Goal: Information Seeking & Learning: Find specific page/section

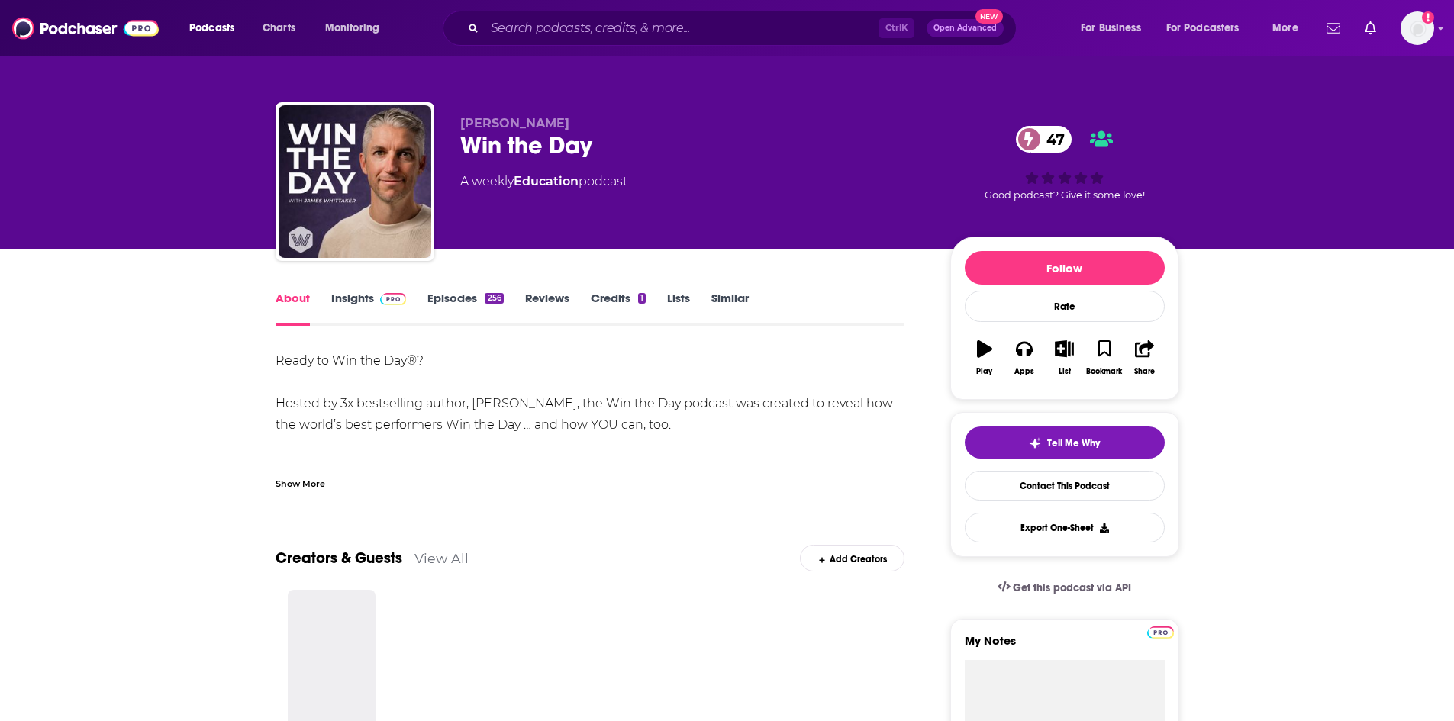
click at [355, 305] on link "Insights" at bounding box center [369, 308] width 76 height 35
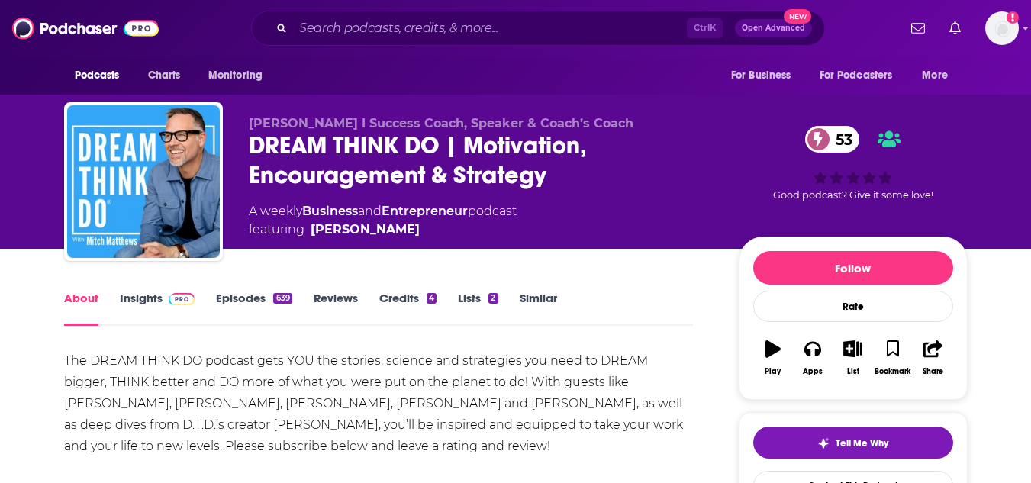
click at [173, 291] on span at bounding box center [182, 298] width 27 height 14
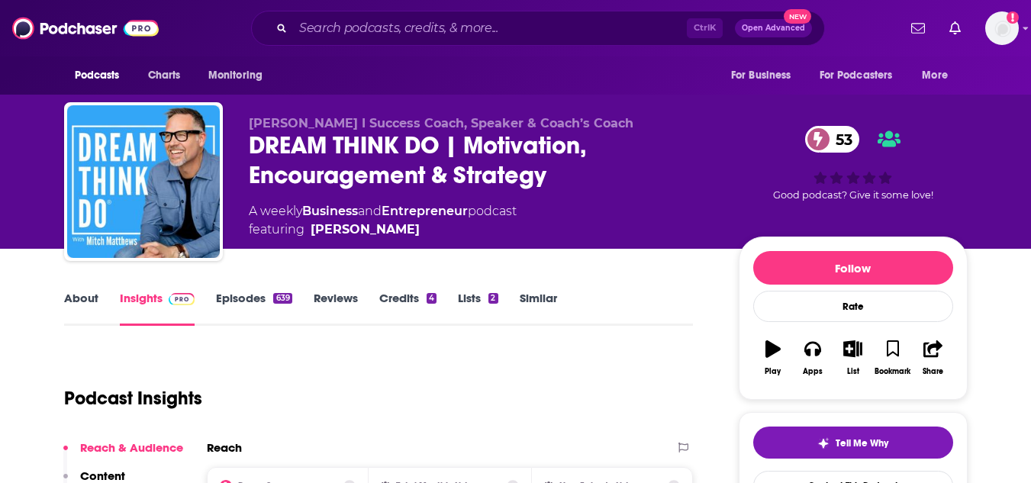
scroll to position [153, 0]
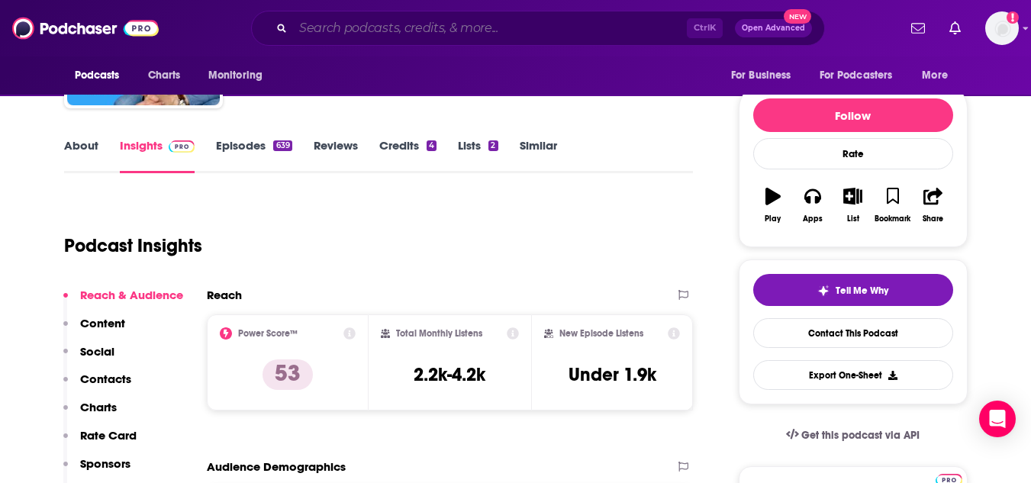
click at [369, 25] on input "Search podcasts, credits, & more..." at bounding box center [490, 28] width 394 height 24
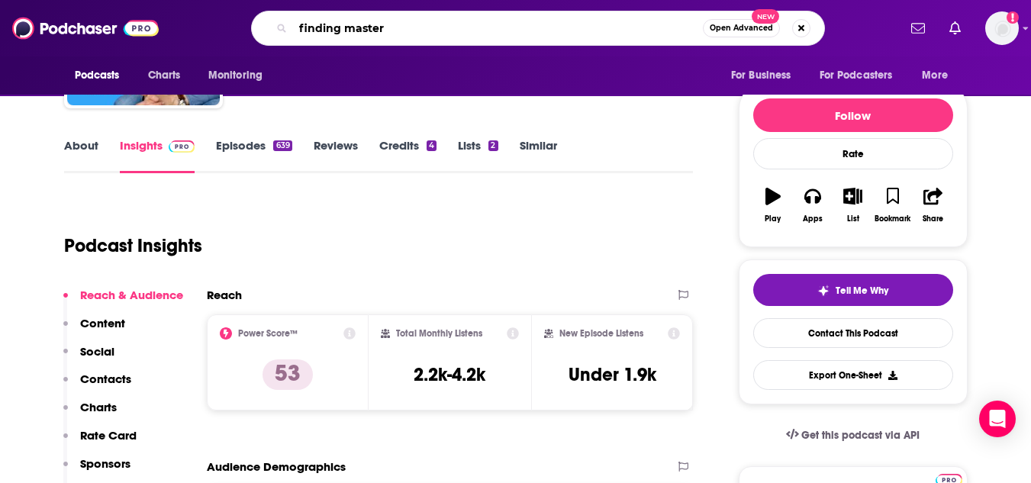
type input "finding mastery"
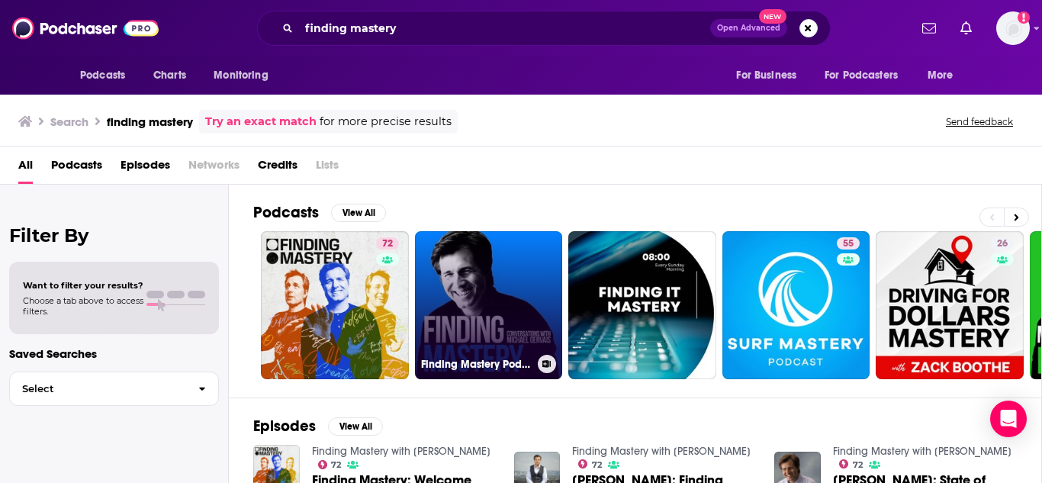
click at [460, 279] on link "Finding Mastery Podcast" at bounding box center [489, 305] width 148 height 148
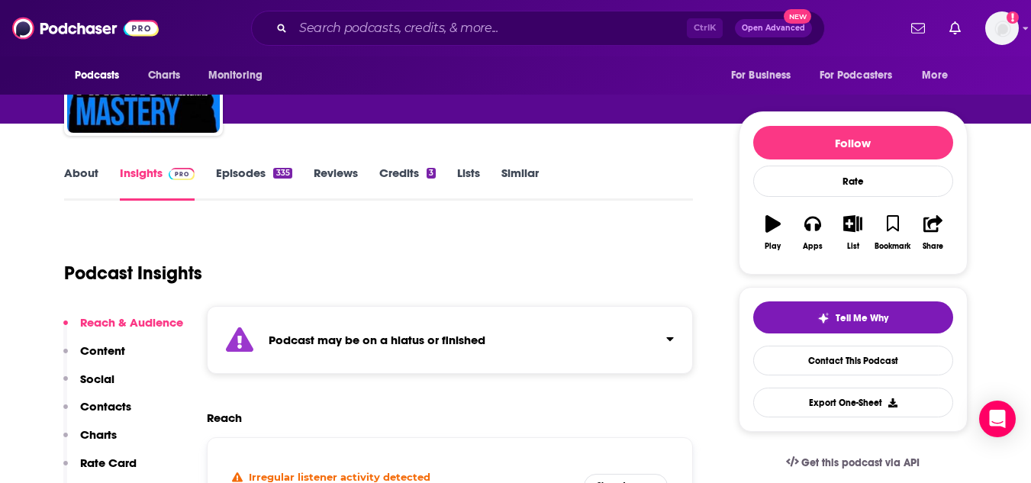
scroll to position [153, 0]
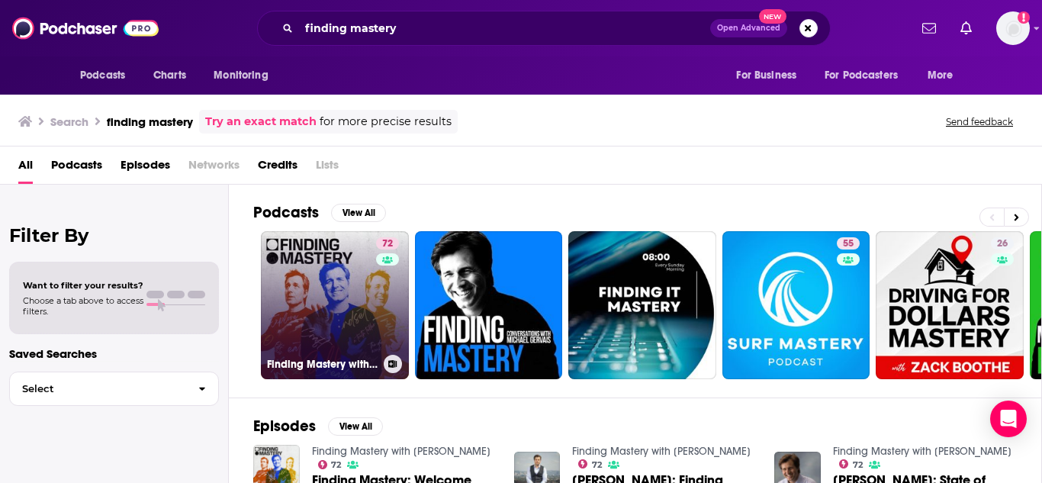
click at [334, 277] on link "72 Finding Mastery with [PERSON_NAME]" at bounding box center [335, 305] width 148 height 148
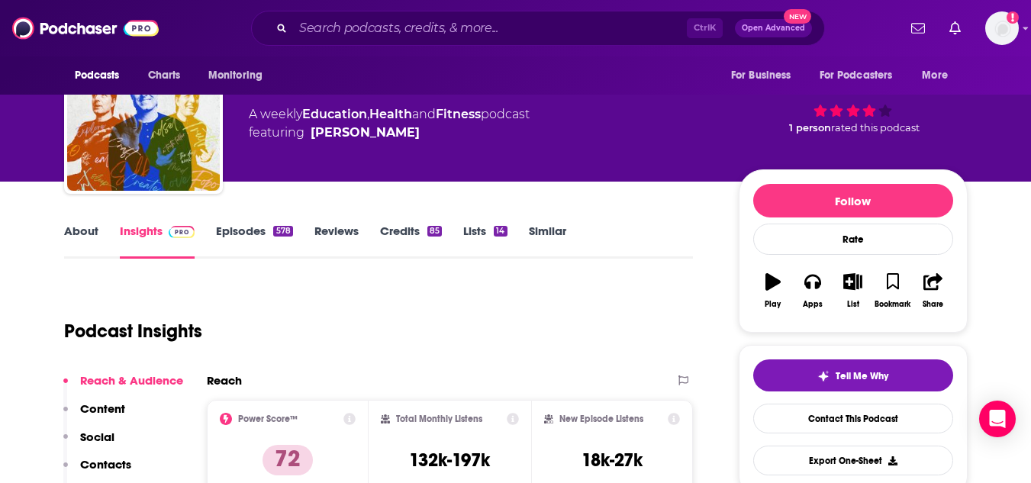
scroll to position [153, 0]
